Goal: Navigation & Orientation: Find specific page/section

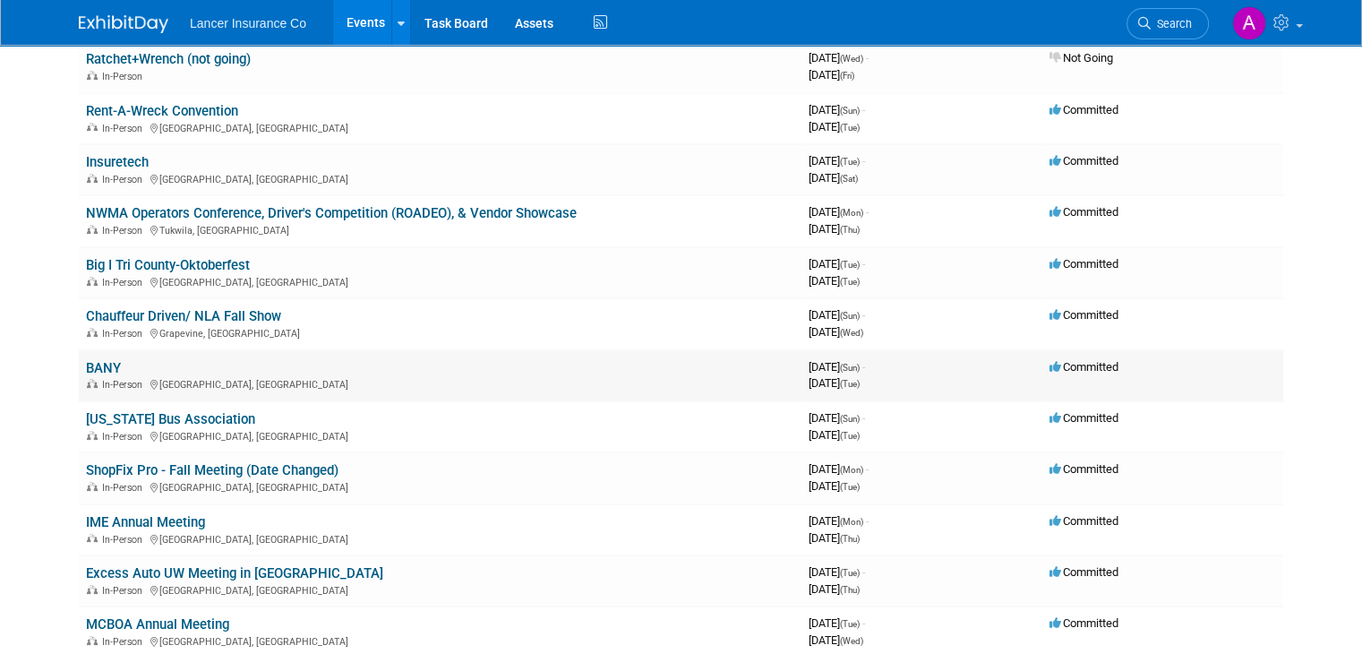
click at [86, 363] on link "BANY" at bounding box center [103, 368] width 35 height 16
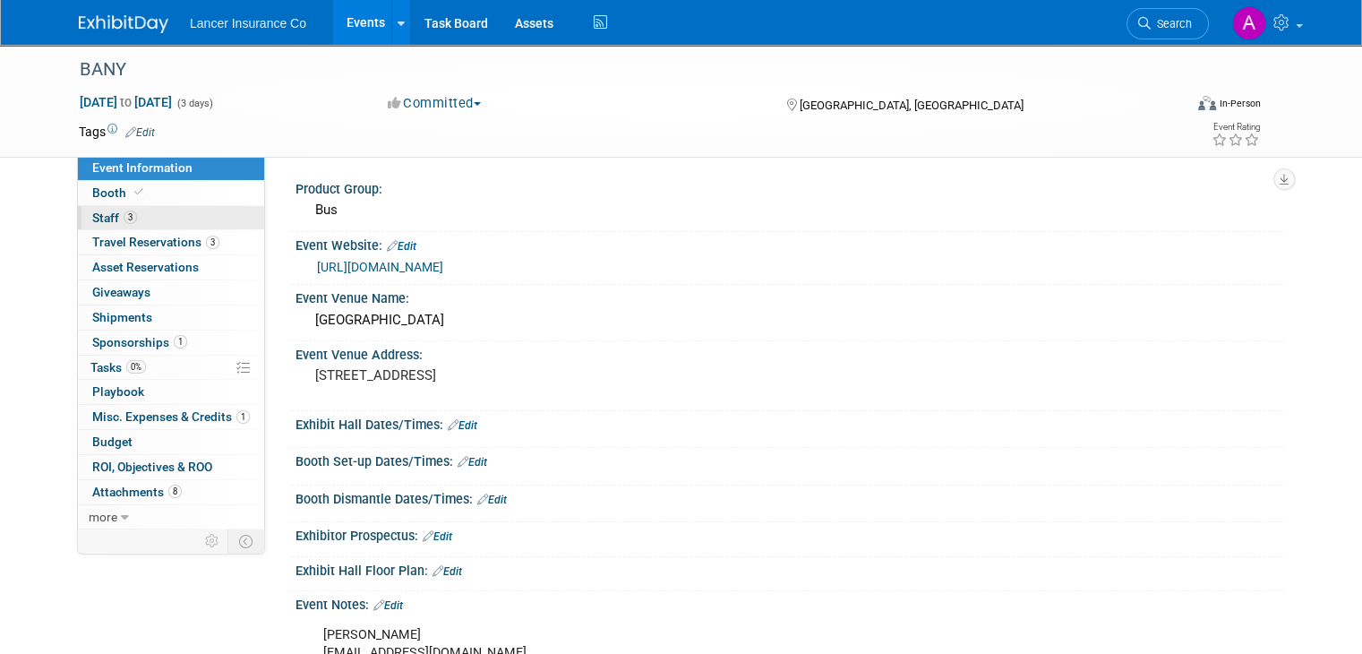
click at [92, 216] on span "Staff 3" at bounding box center [114, 218] width 45 height 14
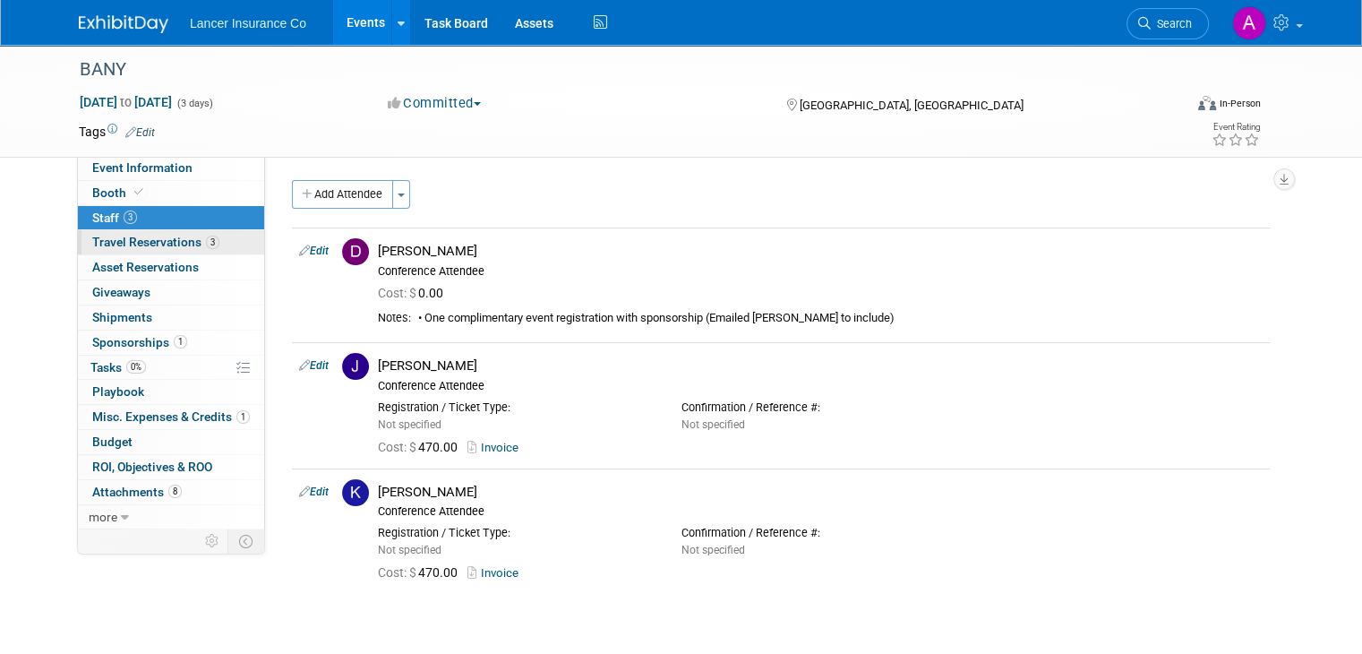
click at [140, 243] on span "Travel Reservations 3" at bounding box center [155, 242] width 127 height 14
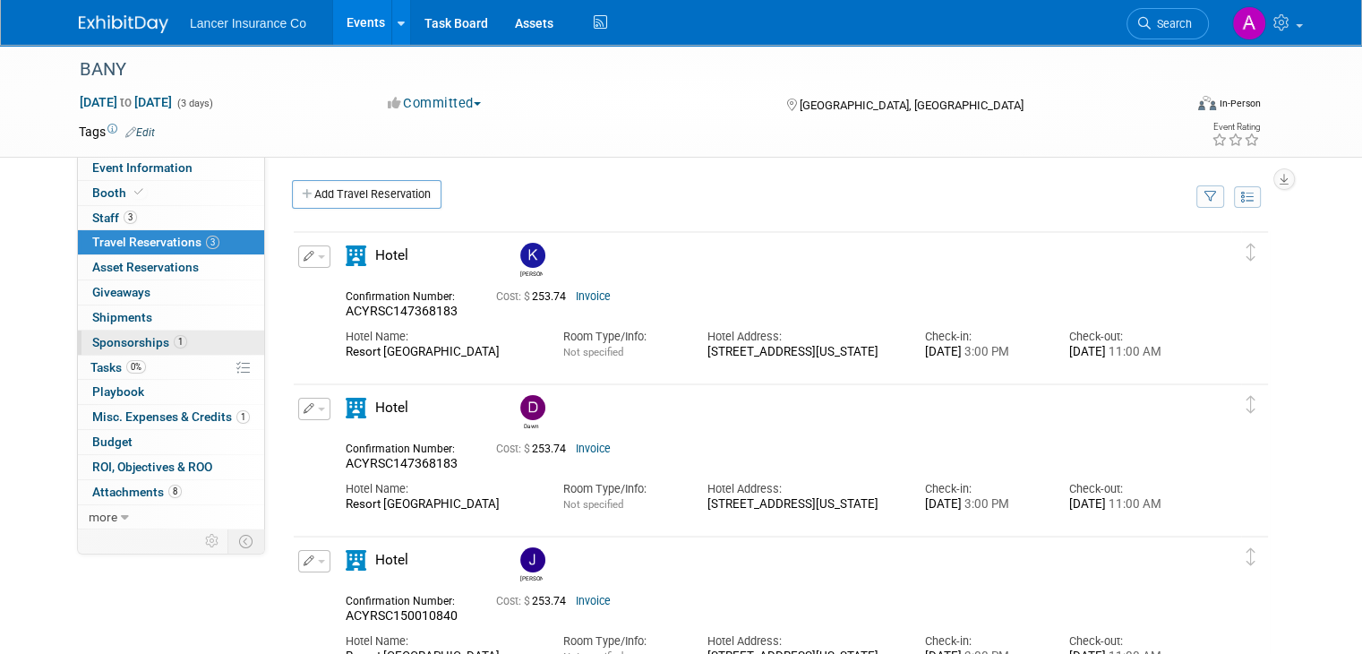
click at [138, 337] on span "Sponsorships 1" at bounding box center [139, 342] width 95 height 14
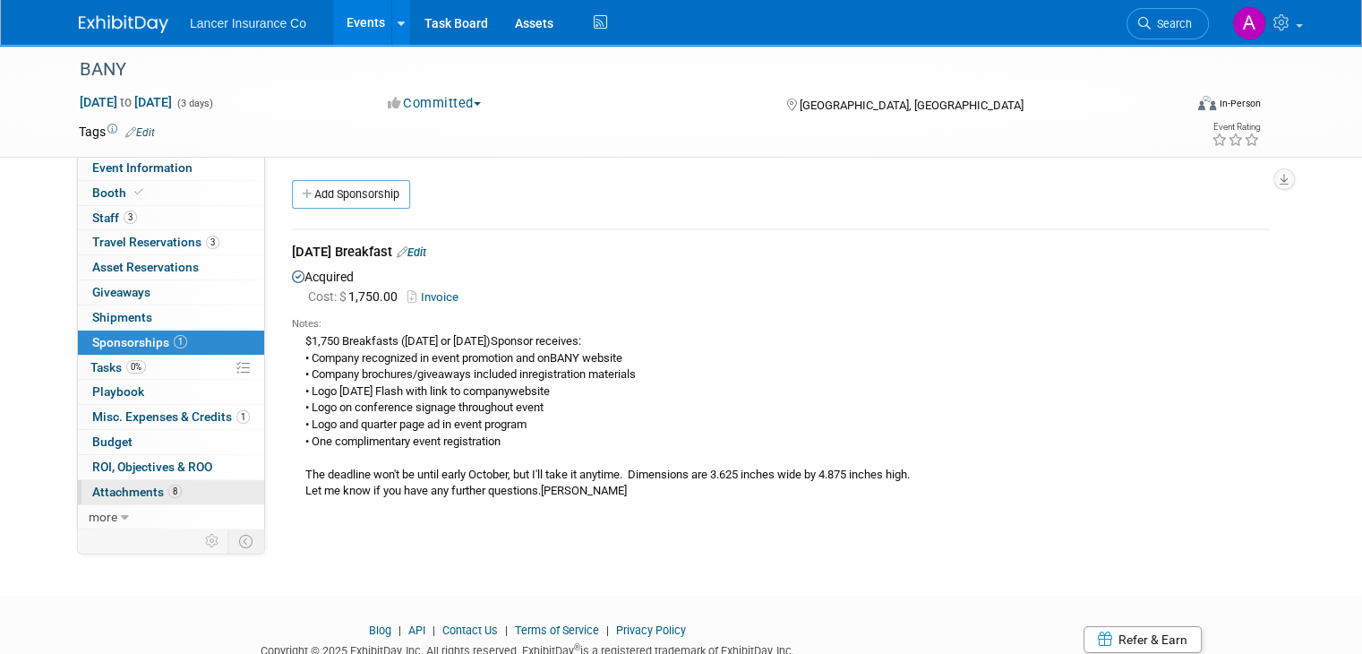
click at [133, 489] on span "Attachments 8" at bounding box center [137, 492] width 90 height 14
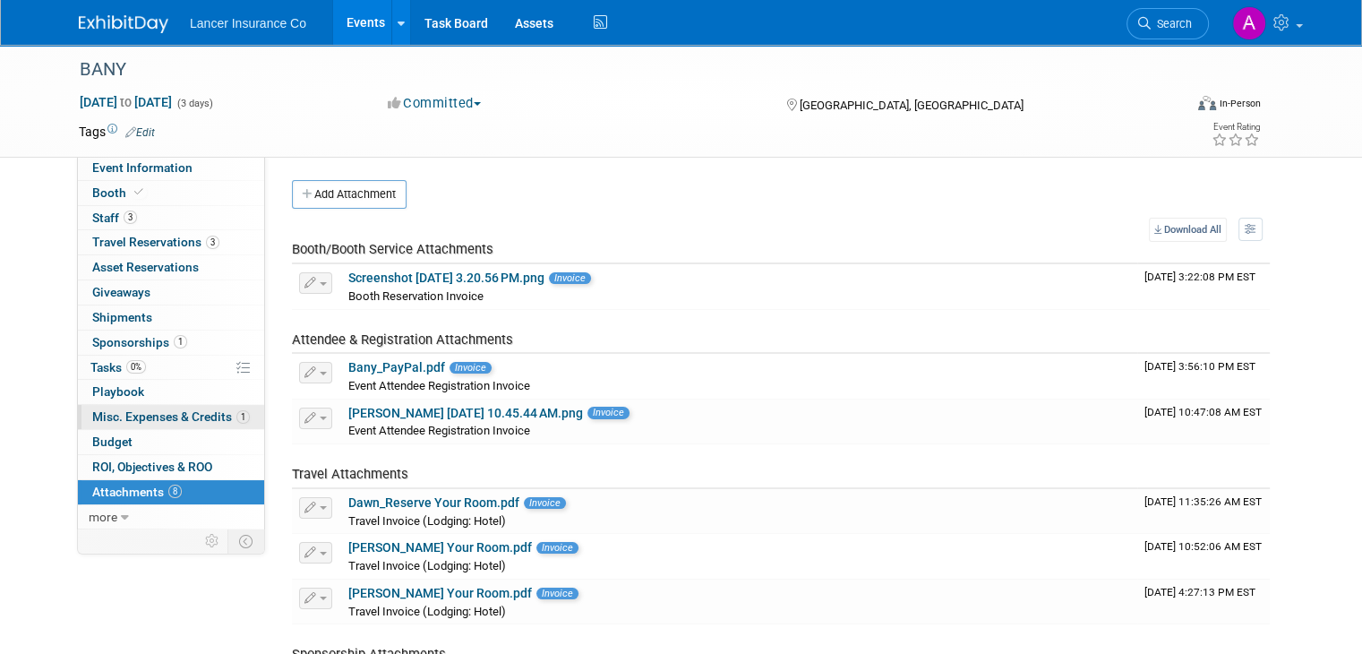
click at [157, 409] on span "Misc. Expenses & Credits 1" at bounding box center [171, 416] width 158 height 14
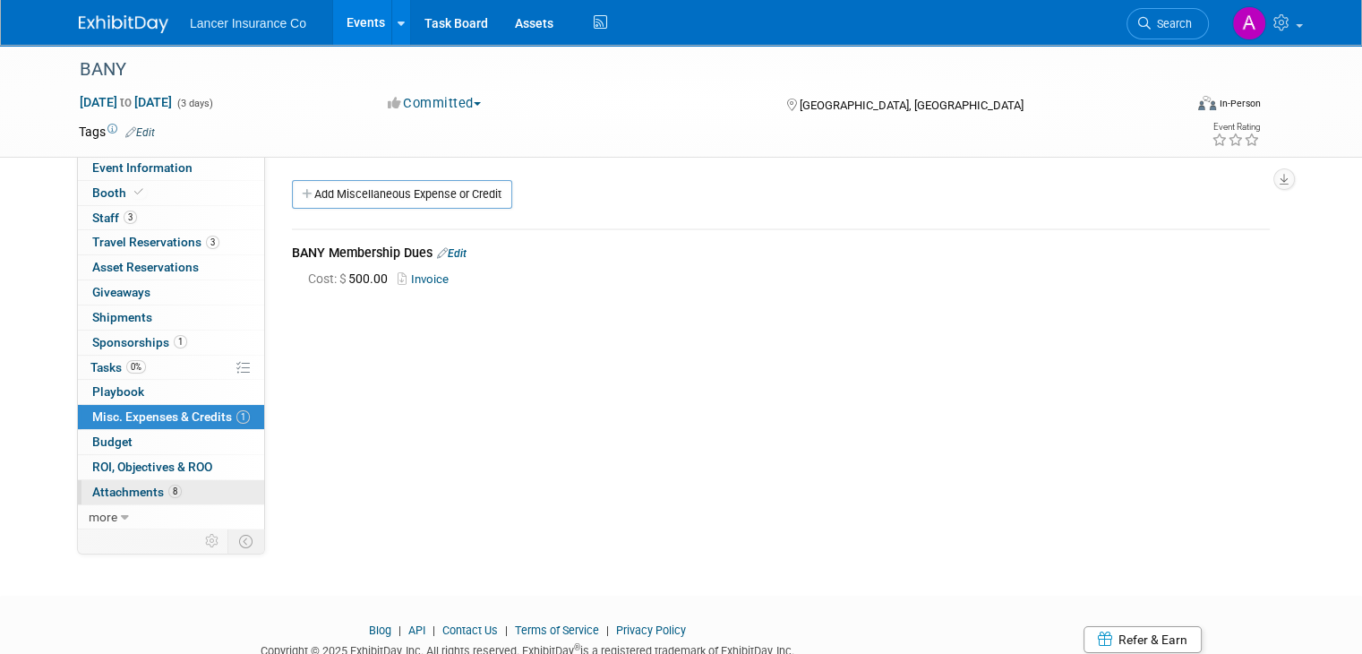
click at [123, 488] on span "Attachments 8" at bounding box center [137, 492] width 90 height 14
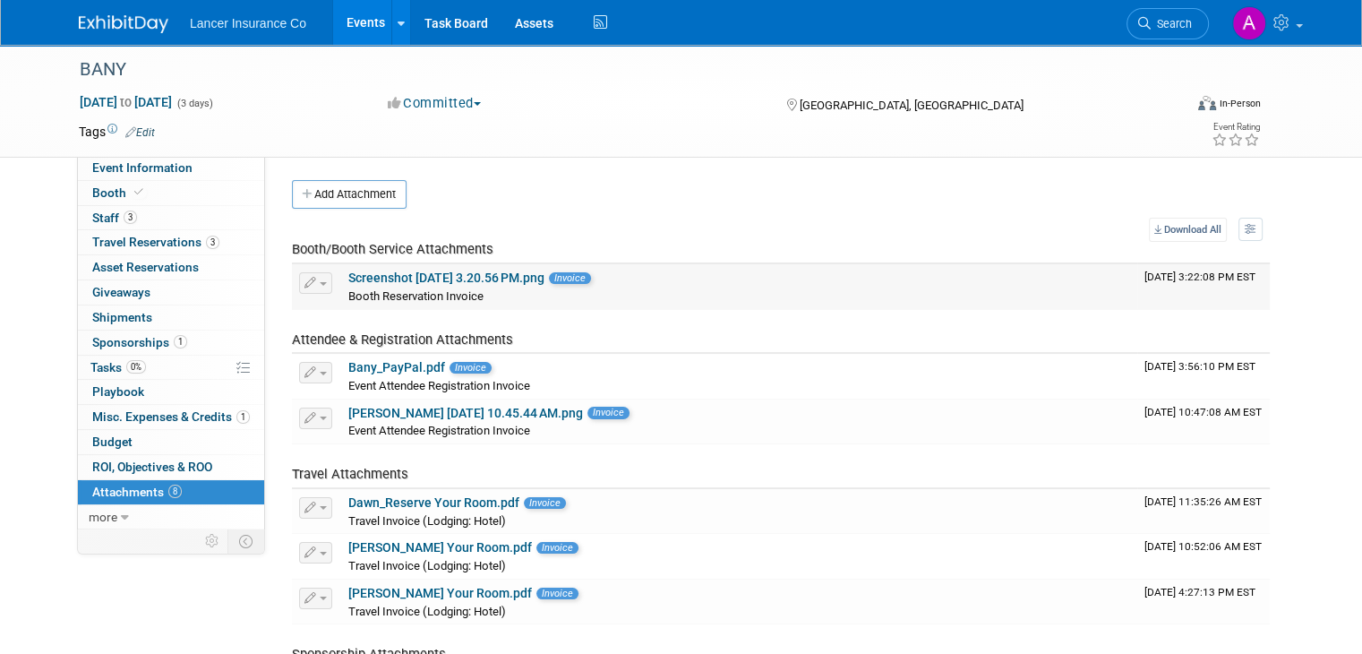
click at [516, 277] on link "Screenshot [DATE] 3.20.56 PM.png" at bounding box center [446, 278] width 196 height 14
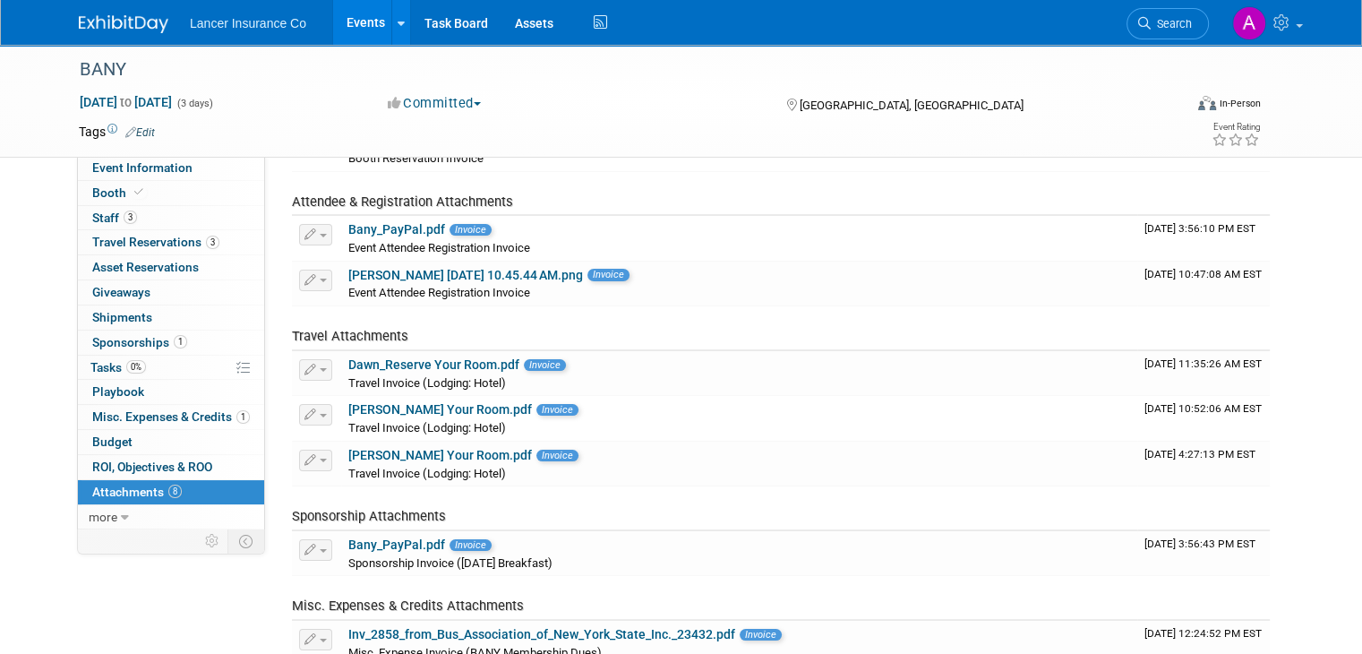
scroll to position [179, 0]
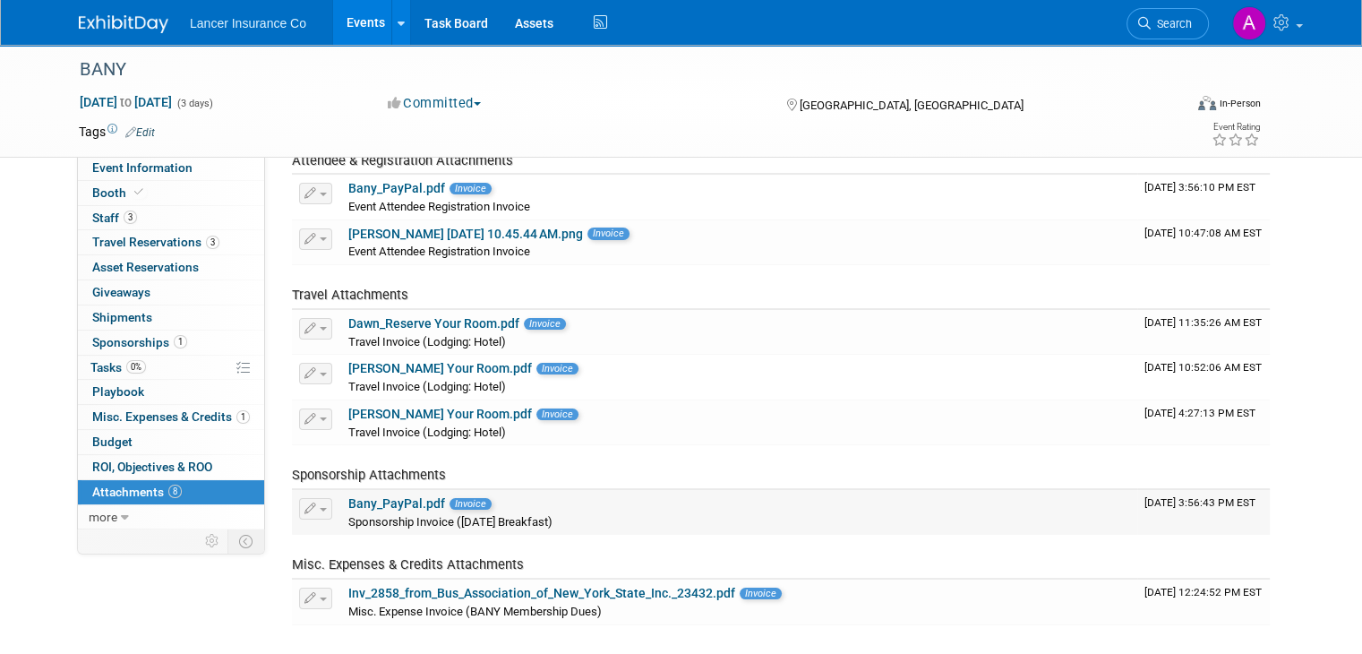
click at [365, 502] on link "Bany_PayPal.pdf" at bounding box center [396, 503] width 97 height 14
click at [556, 589] on link "Inv_2858_from_Bus_Association_of_New_York_State_Inc._23432.pdf" at bounding box center [541, 593] width 387 height 14
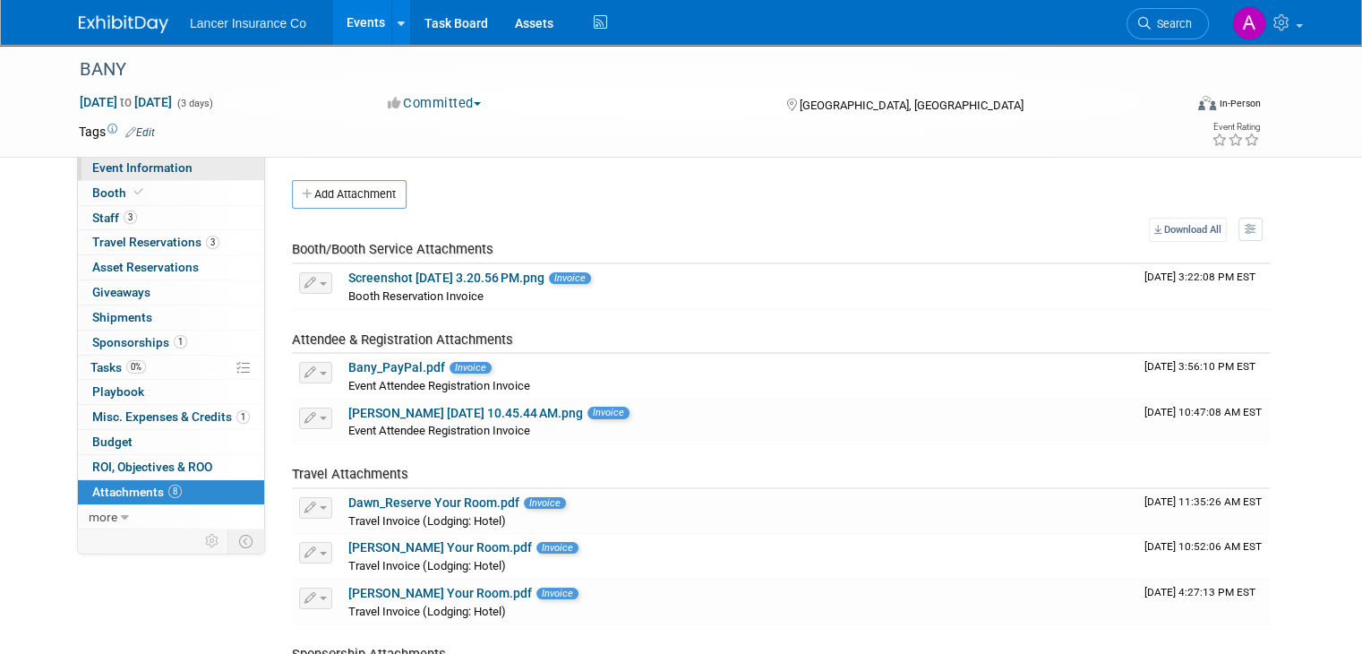
click at [158, 169] on span "Event Information" at bounding box center [142, 167] width 100 height 14
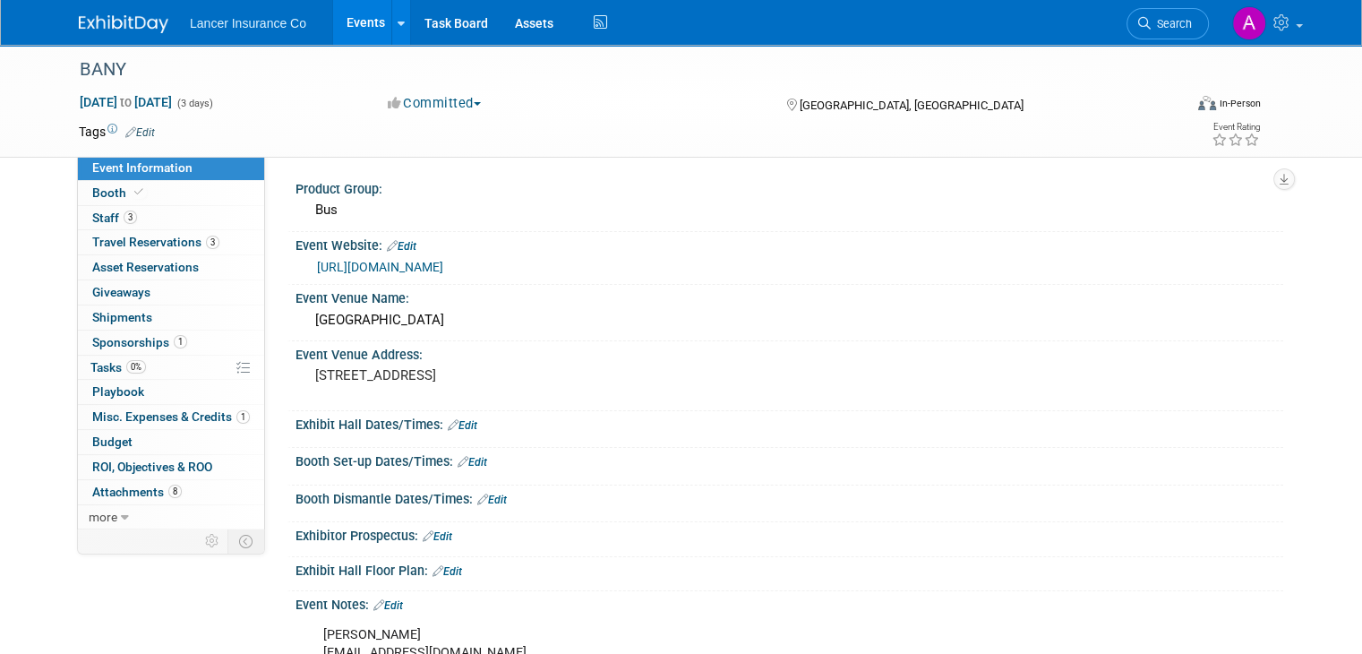
click at [443, 266] on link "[URL][DOMAIN_NAME]" at bounding box center [380, 267] width 126 height 14
click at [129, 488] on span "Attachments 8" at bounding box center [137, 492] width 90 height 14
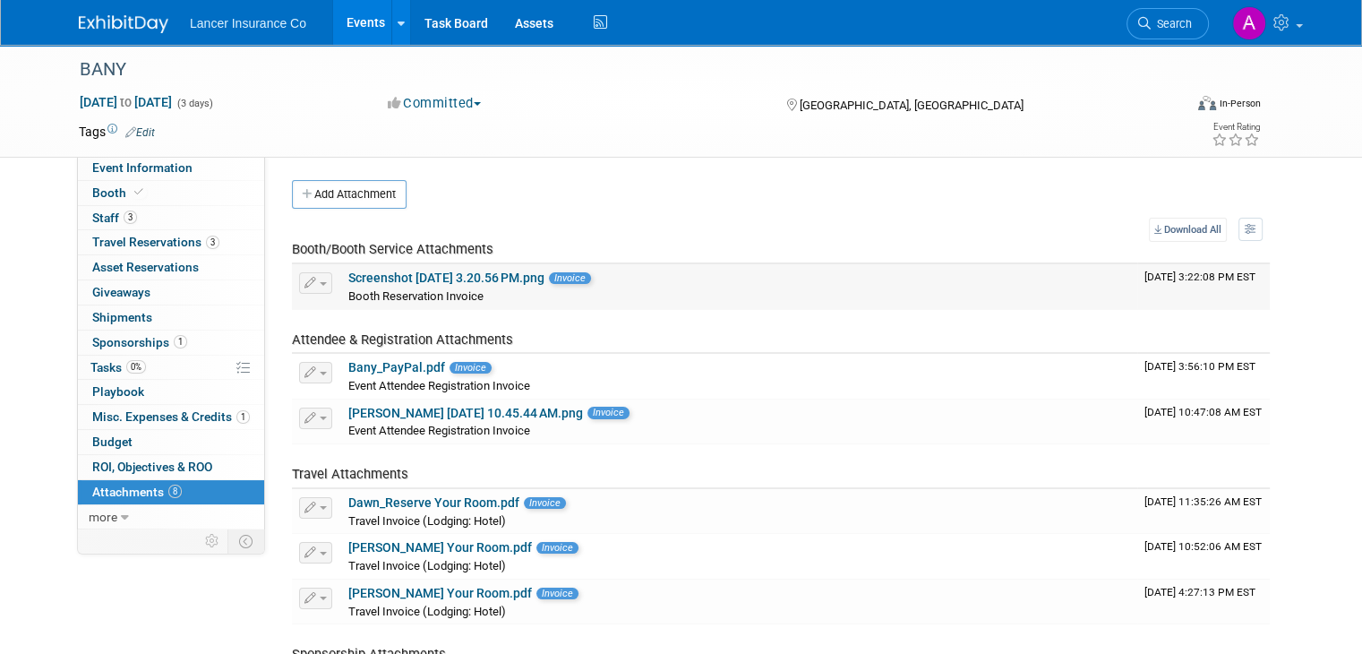
click at [508, 271] on link "Screenshot [DATE] 3.20.56 PM.png" at bounding box center [446, 278] width 196 height 14
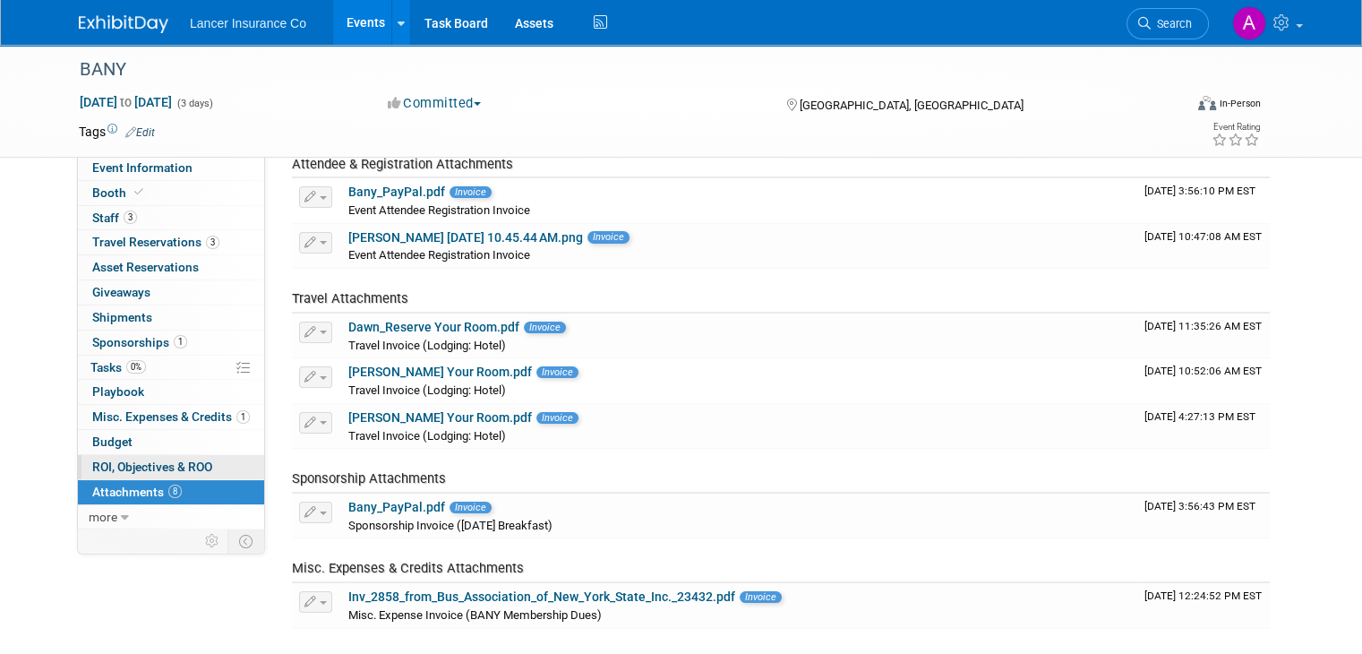
scroll to position [179, 0]
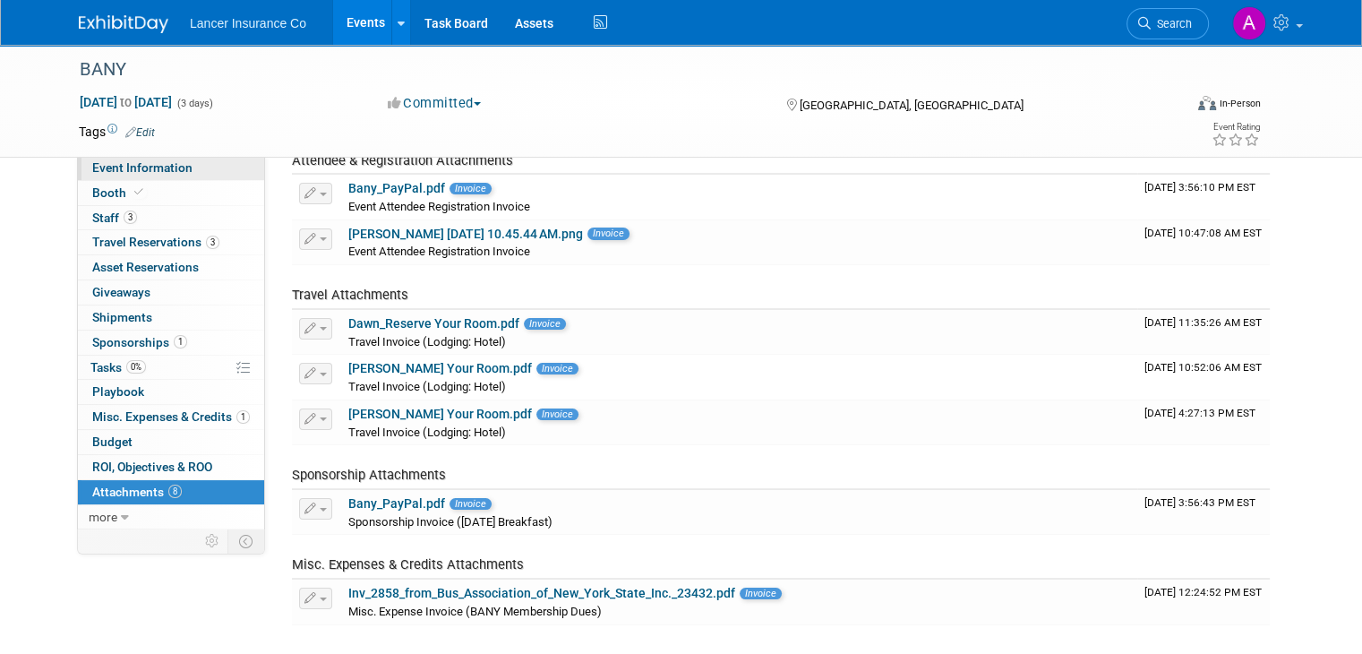
click at [158, 169] on span "Event Information" at bounding box center [142, 167] width 100 height 14
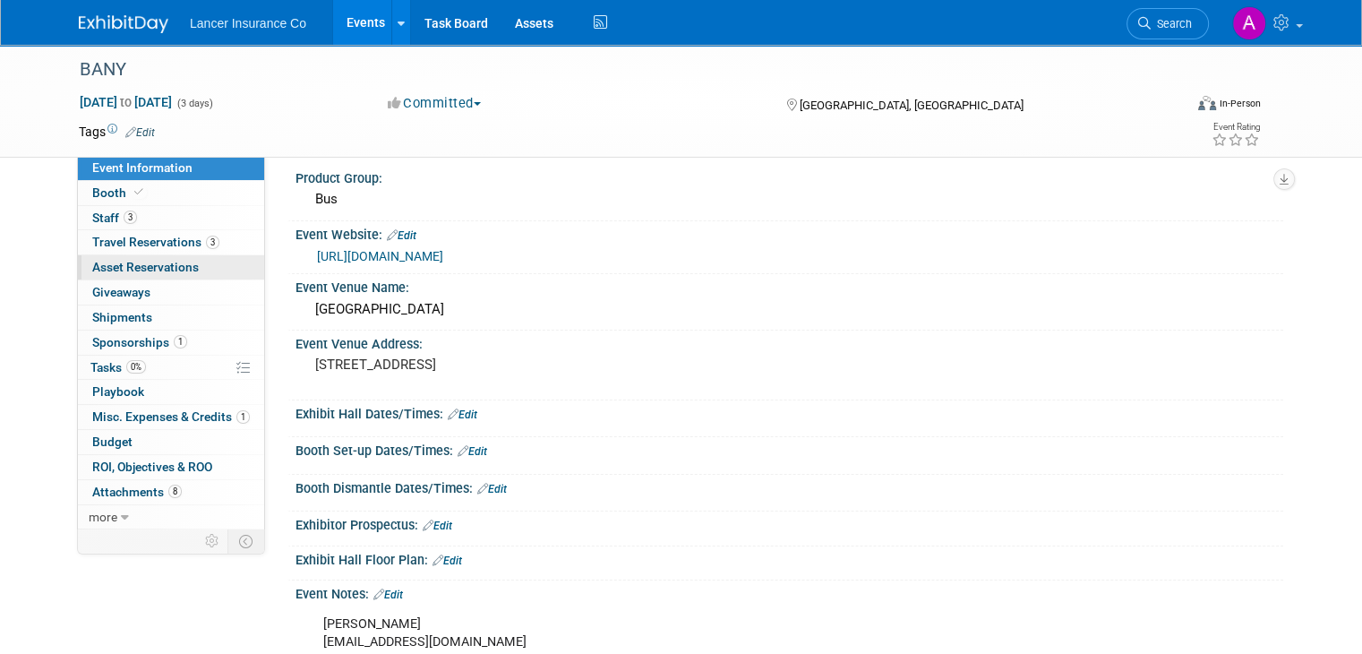
scroll to position [0, 0]
